Goal: Task Accomplishment & Management: Use online tool/utility

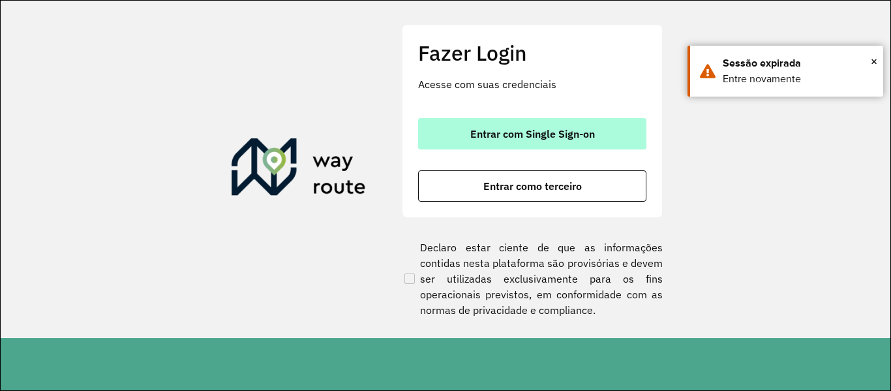
click at [559, 136] on font "Entrar com Single Sign-on" at bounding box center [532, 133] width 125 height 13
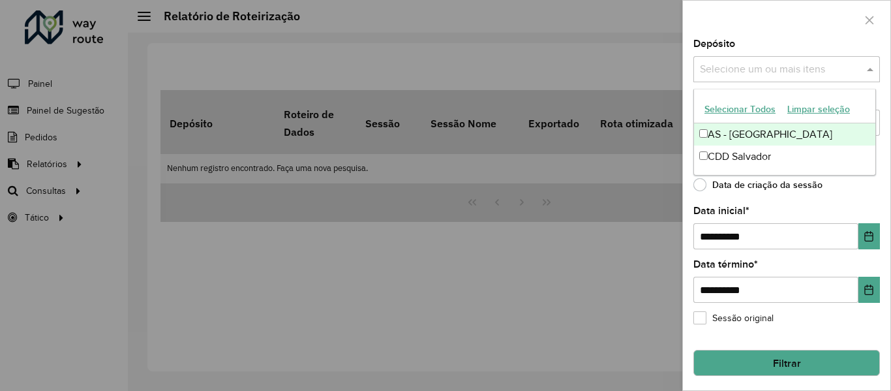
click at [730, 74] on input "text" at bounding box center [779, 70] width 167 height 16
click at [727, 104] on button "Selecionar todos" at bounding box center [738, 109] width 80 height 21
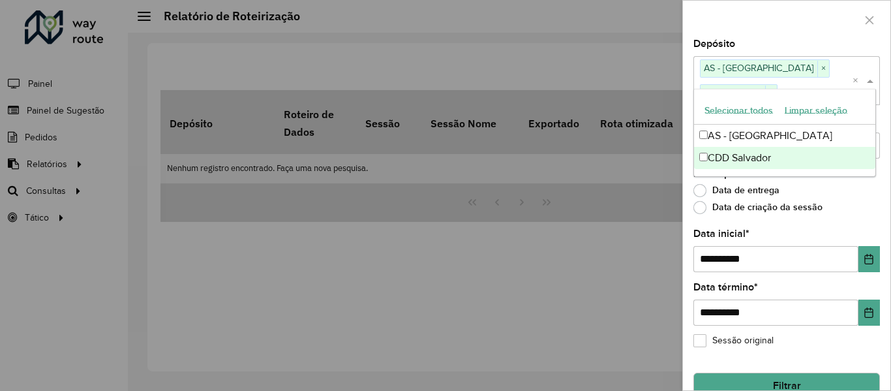
click at [730, 27] on div at bounding box center [786, 20] width 207 height 38
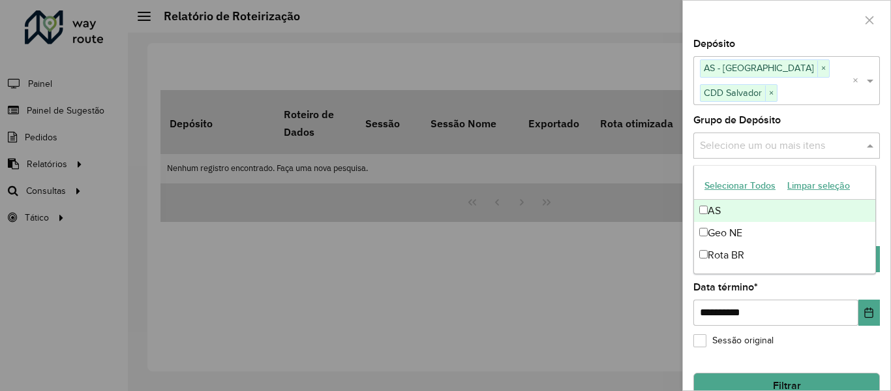
click at [745, 145] on input "text" at bounding box center [779, 146] width 167 height 16
click at [726, 181] on font "Selecionar todos" at bounding box center [738, 186] width 68 height 10
click at [739, 20] on div at bounding box center [786, 20] width 207 height 38
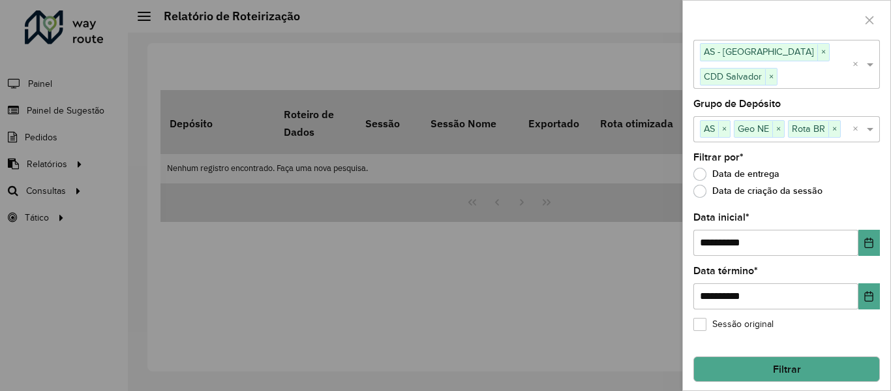
scroll to position [24, 0]
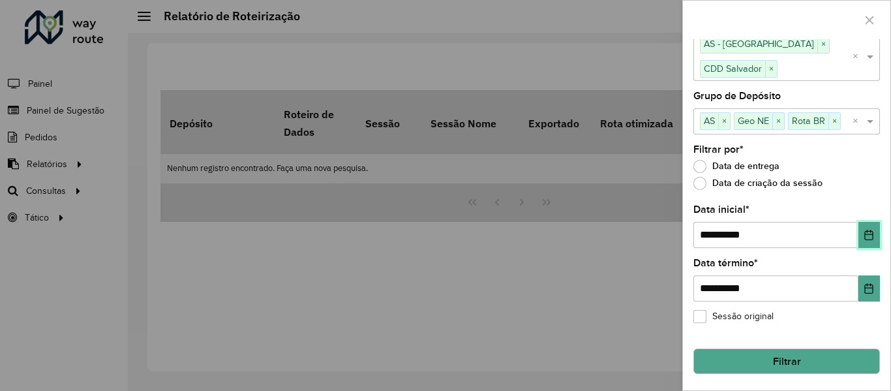
click at [859, 235] on button "Escolha a data" at bounding box center [869, 235] width 22 height 26
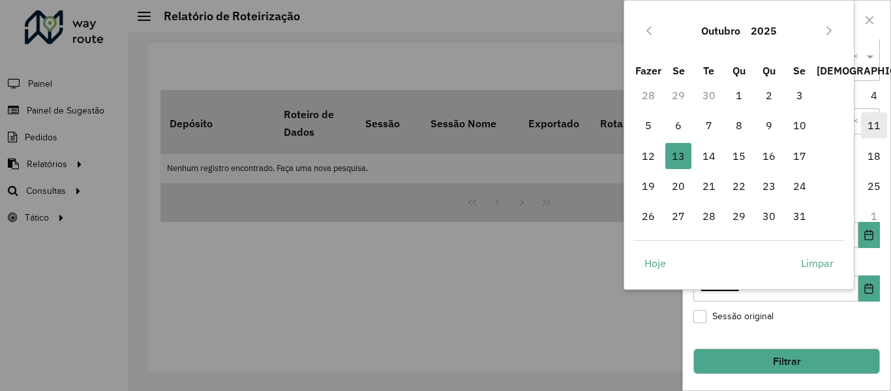
click at [861, 128] on span "11" at bounding box center [874, 125] width 26 height 26
type input "**********"
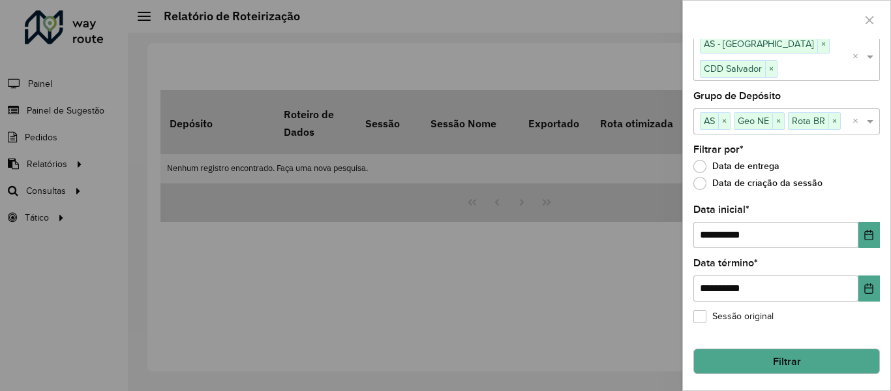
click at [809, 361] on button "Filtrar" at bounding box center [786, 361] width 186 height 26
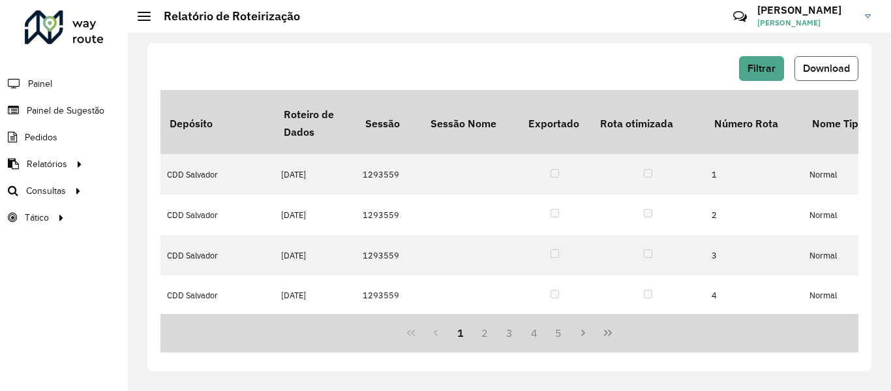
click at [827, 73] on font "Download" at bounding box center [826, 68] width 47 height 11
click at [419, 40] on div "Filtrar Download Depósito Roteiro de Dados Sessão Sessão Nome Exportado Rota ot…" at bounding box center [509, 212] width 763 height 358
